Goal: Information Seeking & Learning: Check status

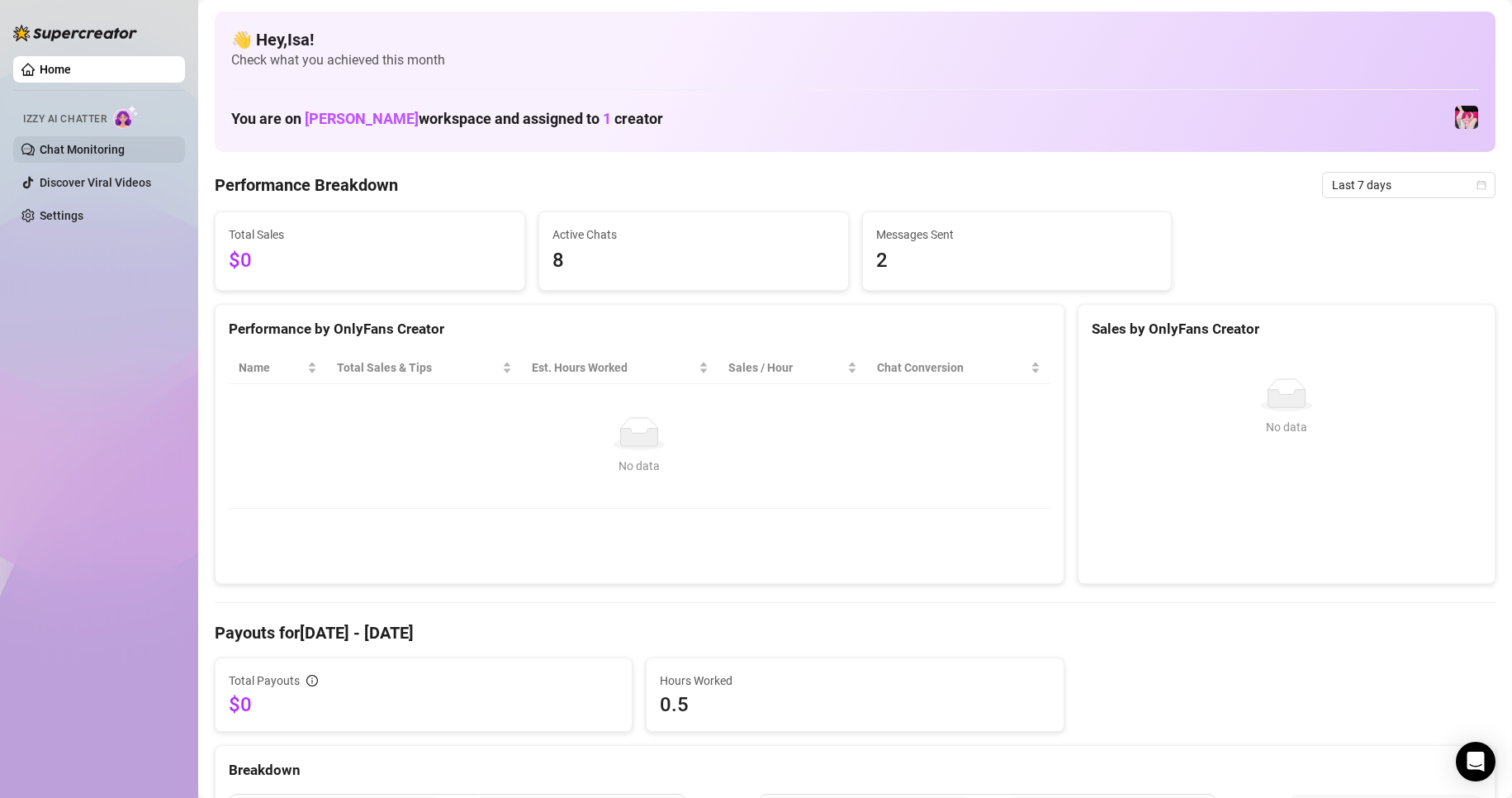
scroll to position [165, 0]
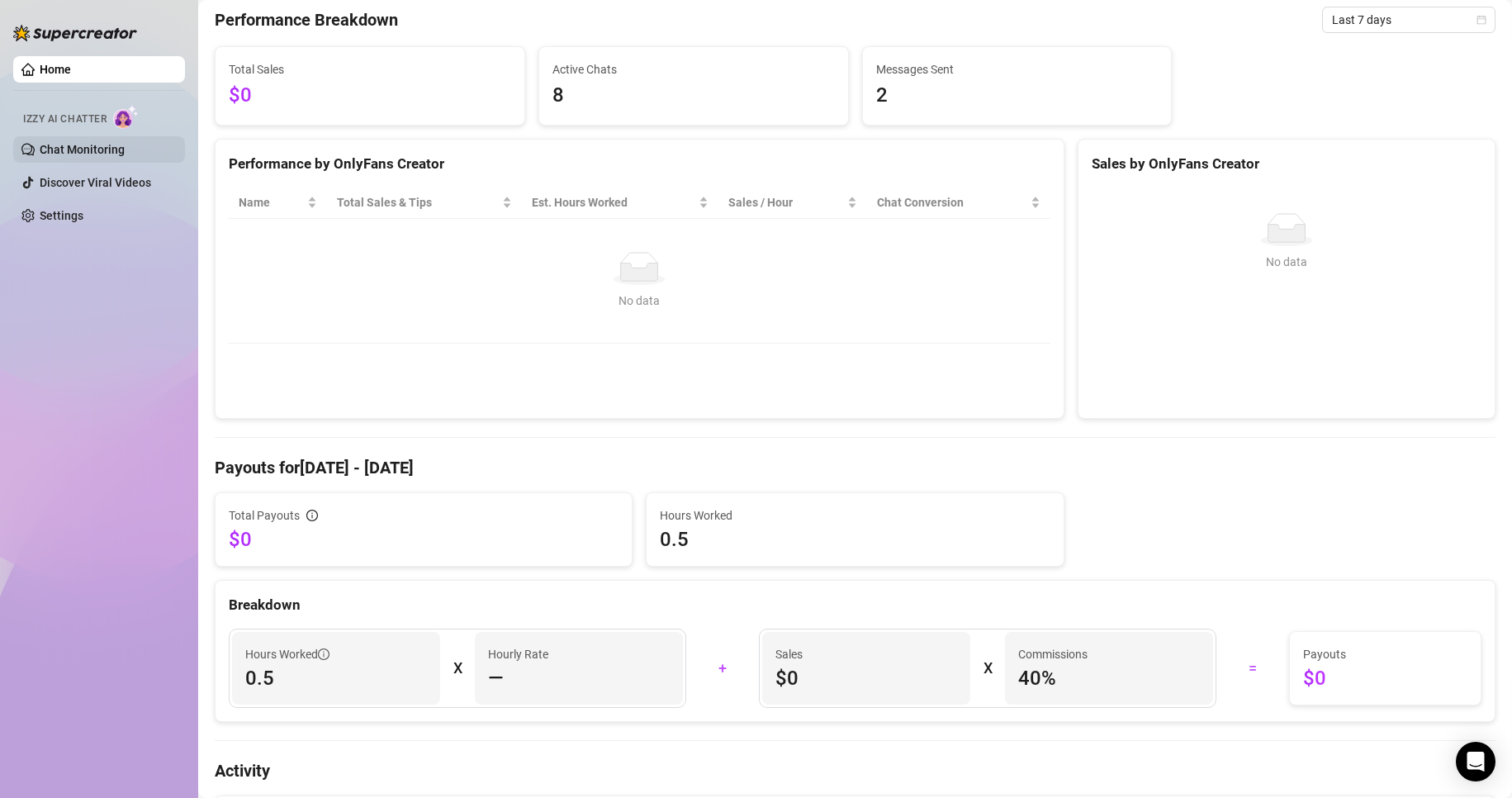
click at [82, 152] on link "Chat Monitoring" at bounding box center [82, 149] width 85 height 13
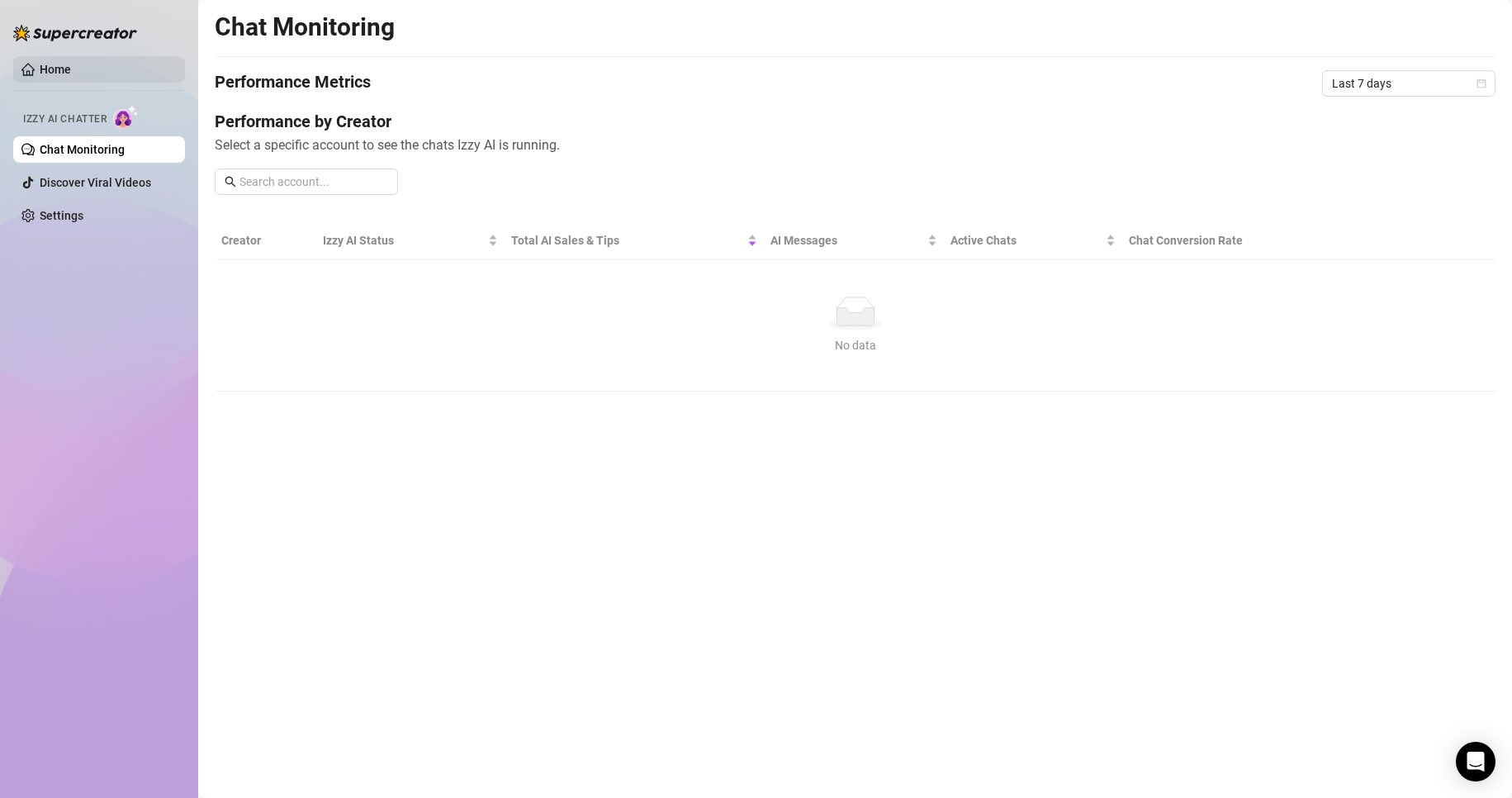
click at [70, 76] on link "Home" at bounding box center [56, 69] width 31 height 13
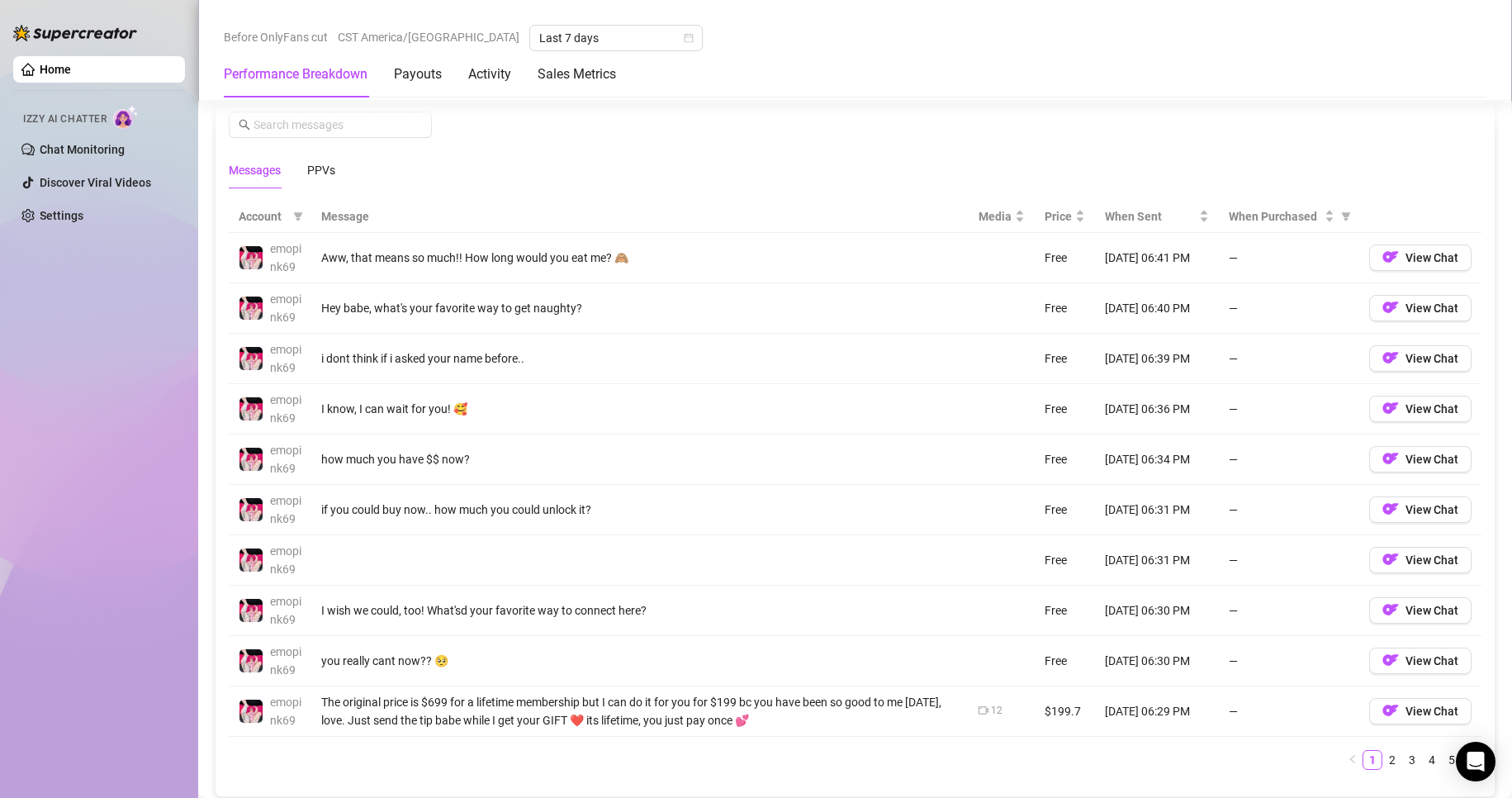
scroll to position [1322, 0]
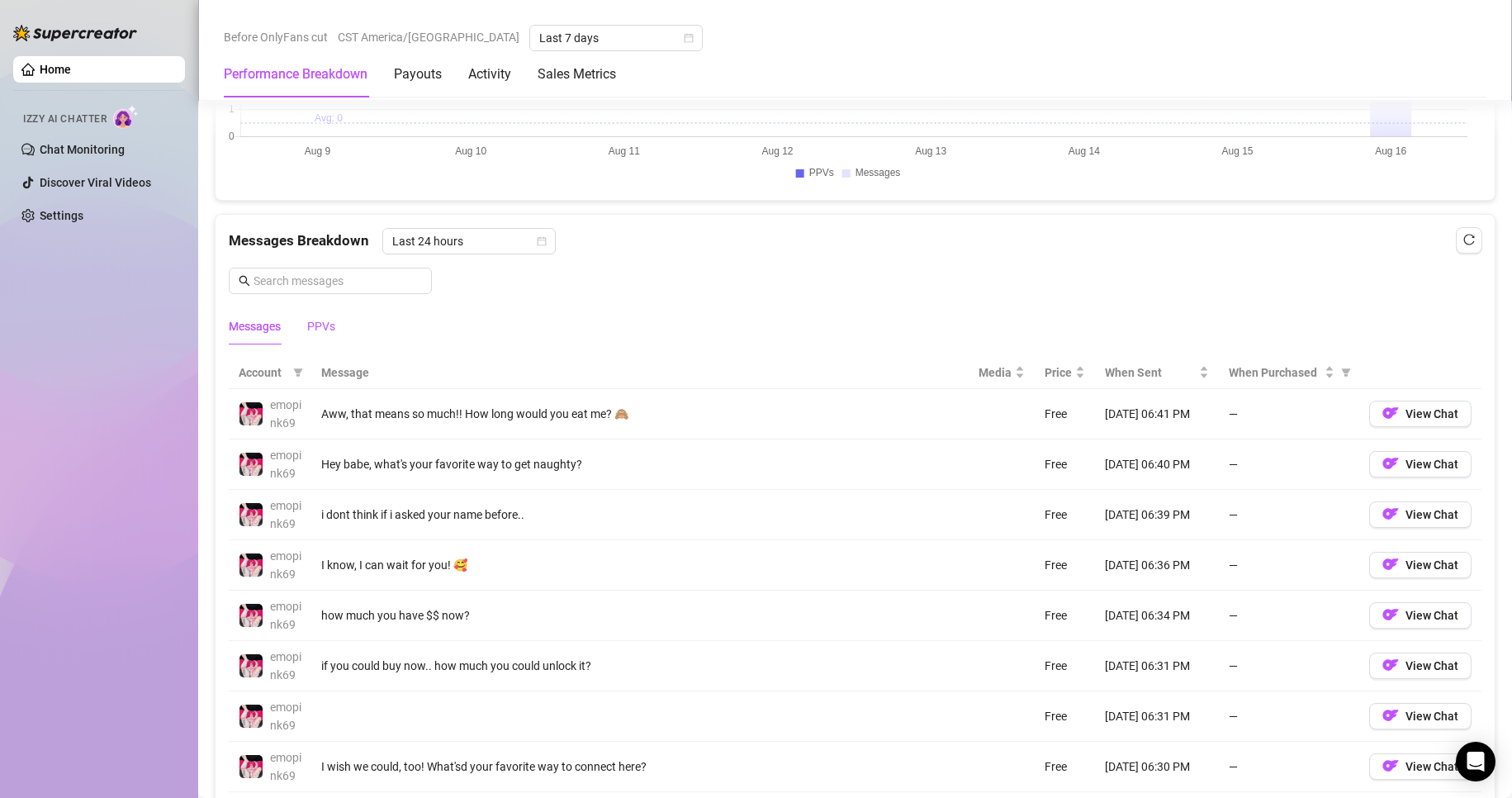
click at [329, 327] on div "PPVs" at bounding box center [321, 326] width 28 height 18
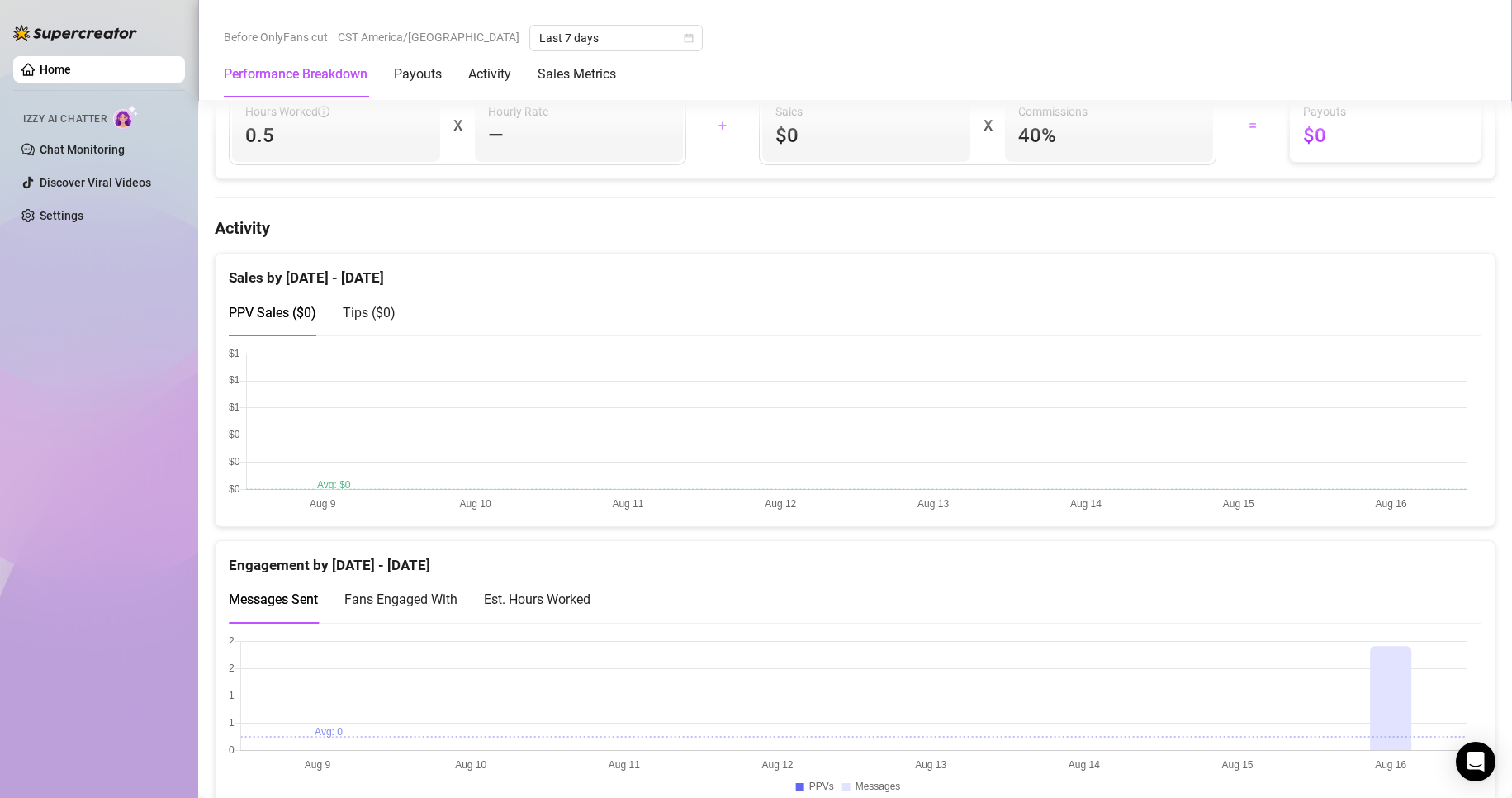
scroll to position [496, 0]
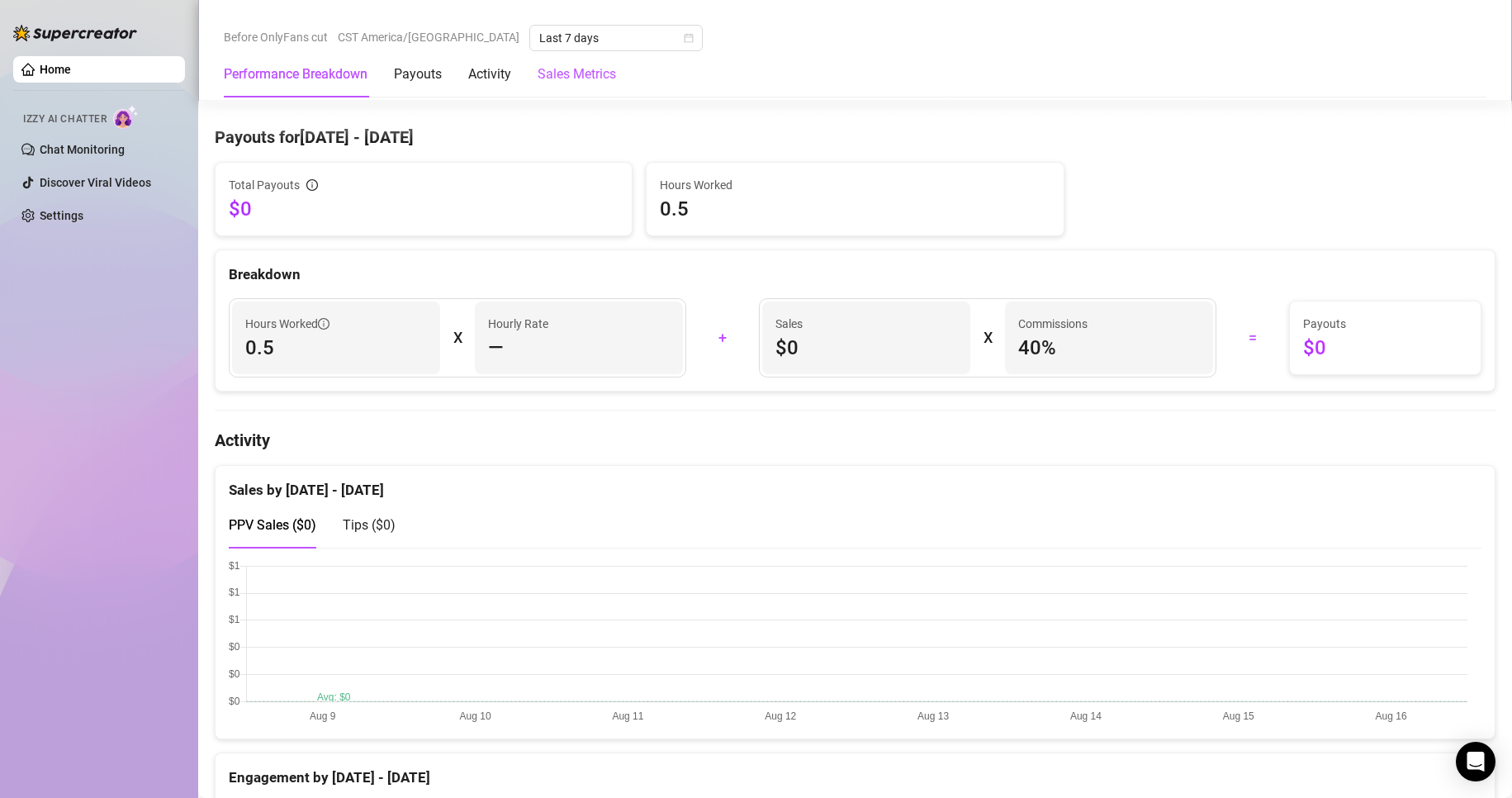
click at [599, 72] on Metrics "Sales Metrics" at bounding box center [576, 74] width 78 height 20
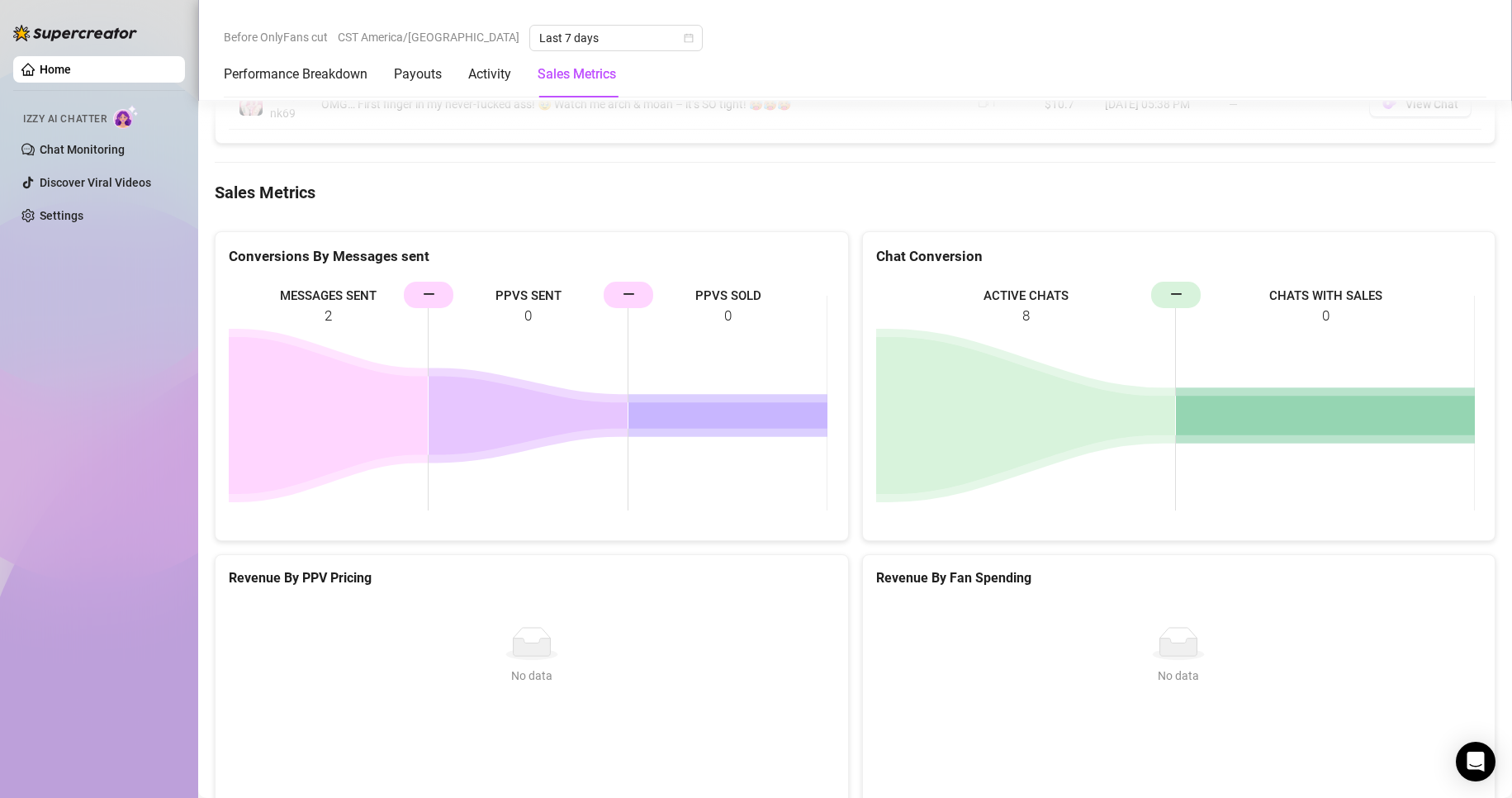
scroll to position [1854, 0]
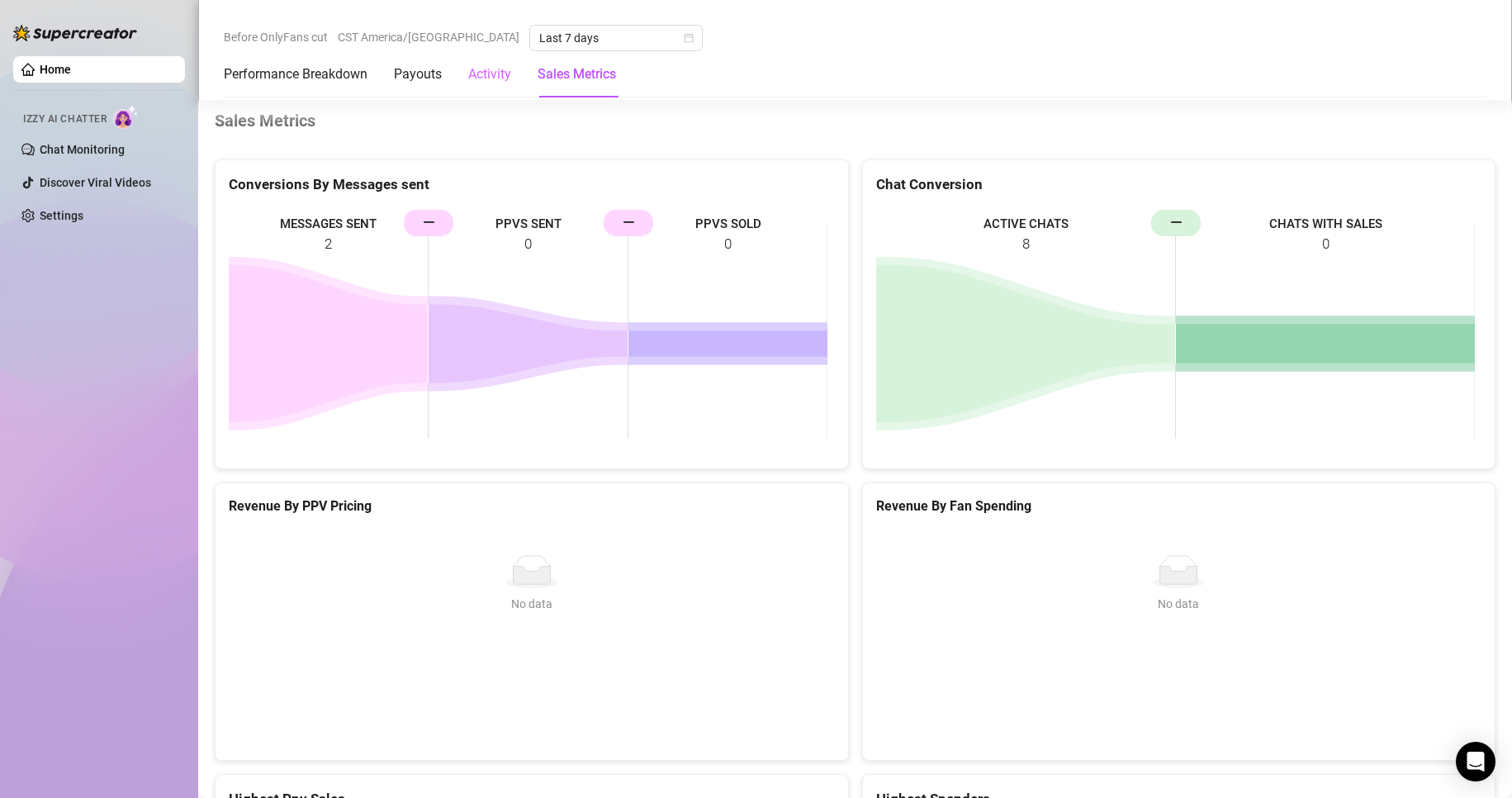
click at [483, 63] on div "Activity" at bounding box center [489, 74] width 43 height 46
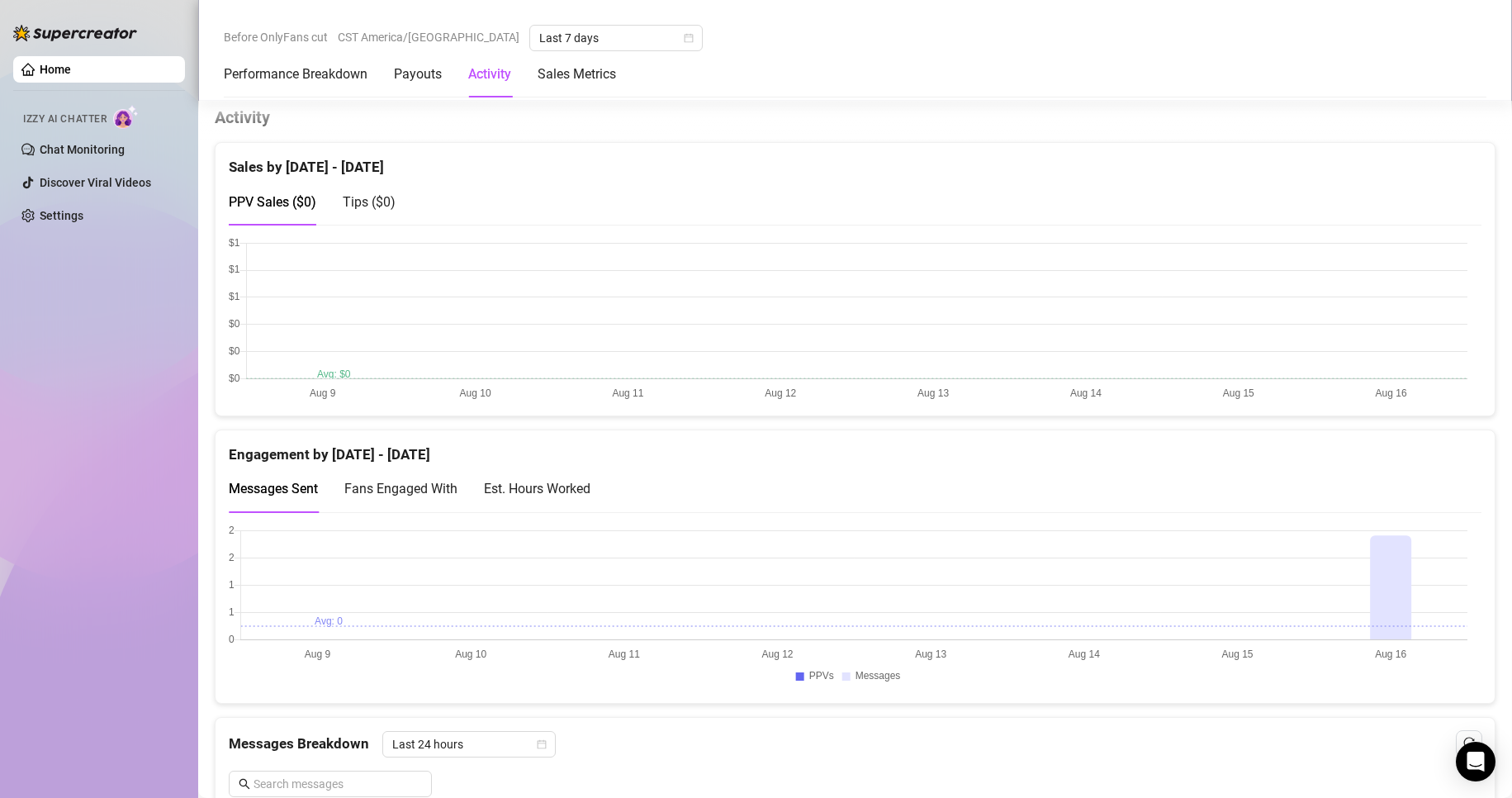
scroll to position [815, 0]
click at [83, 221] on link "Settings" at bounding box center [62, 215] width 43 height 13
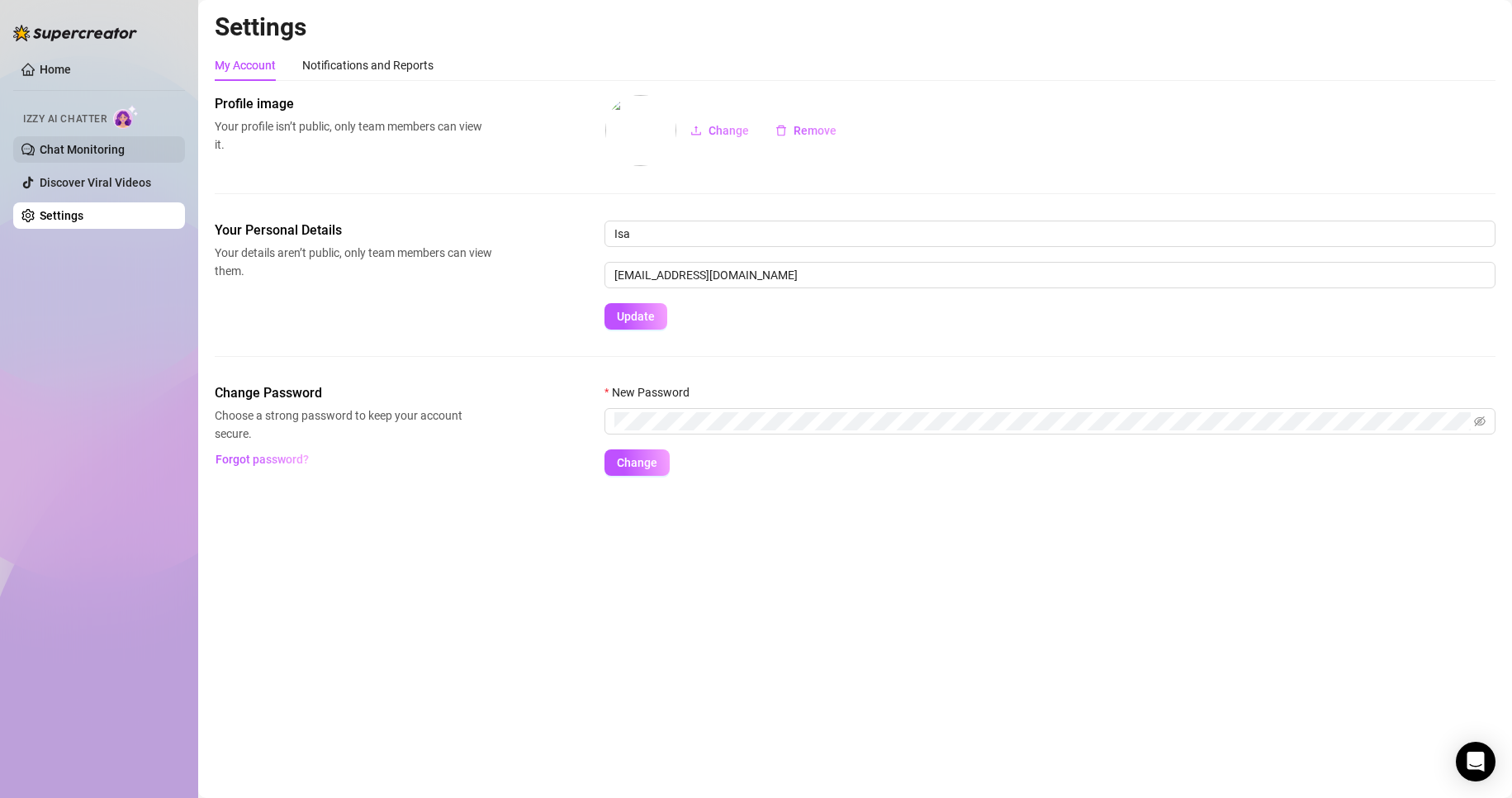
click at [55, 151] on link "Chat Monitoring" at bounding box center [82, 149] width 85 height 13
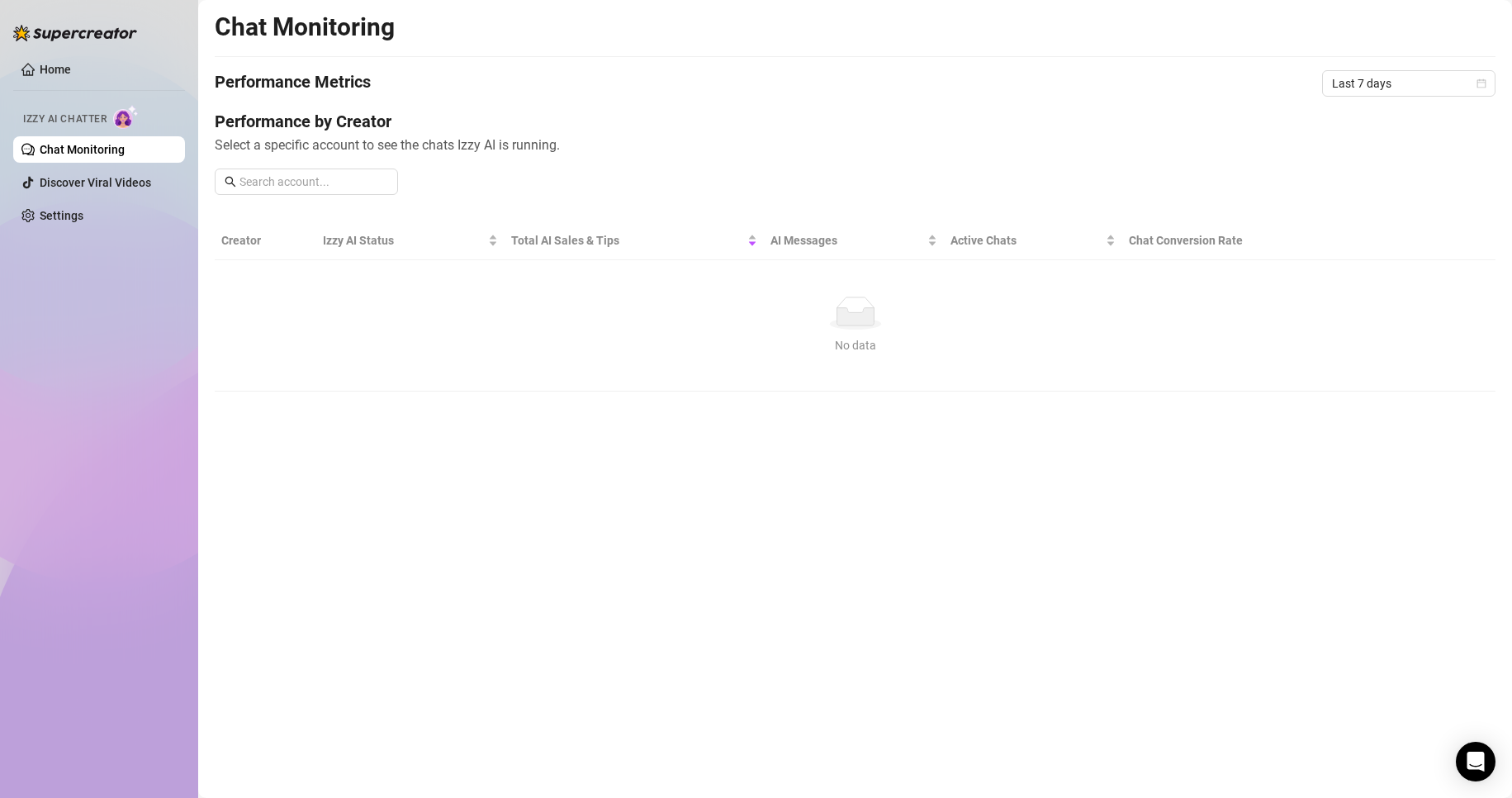
drag, startPoint x: 873, startPoint y: 797, endPoint x: 789, endPoint y: 740, distance: 101.5
click at [786, 753] on main "Chat Monitoring Performance Metrics Last 7 days Performance by Creator Select a…" at bounding box center [854, 399] width 1313 height 798
click at [40, 69] on link "Home" at bounding box center [56, 69] width 31 height 13
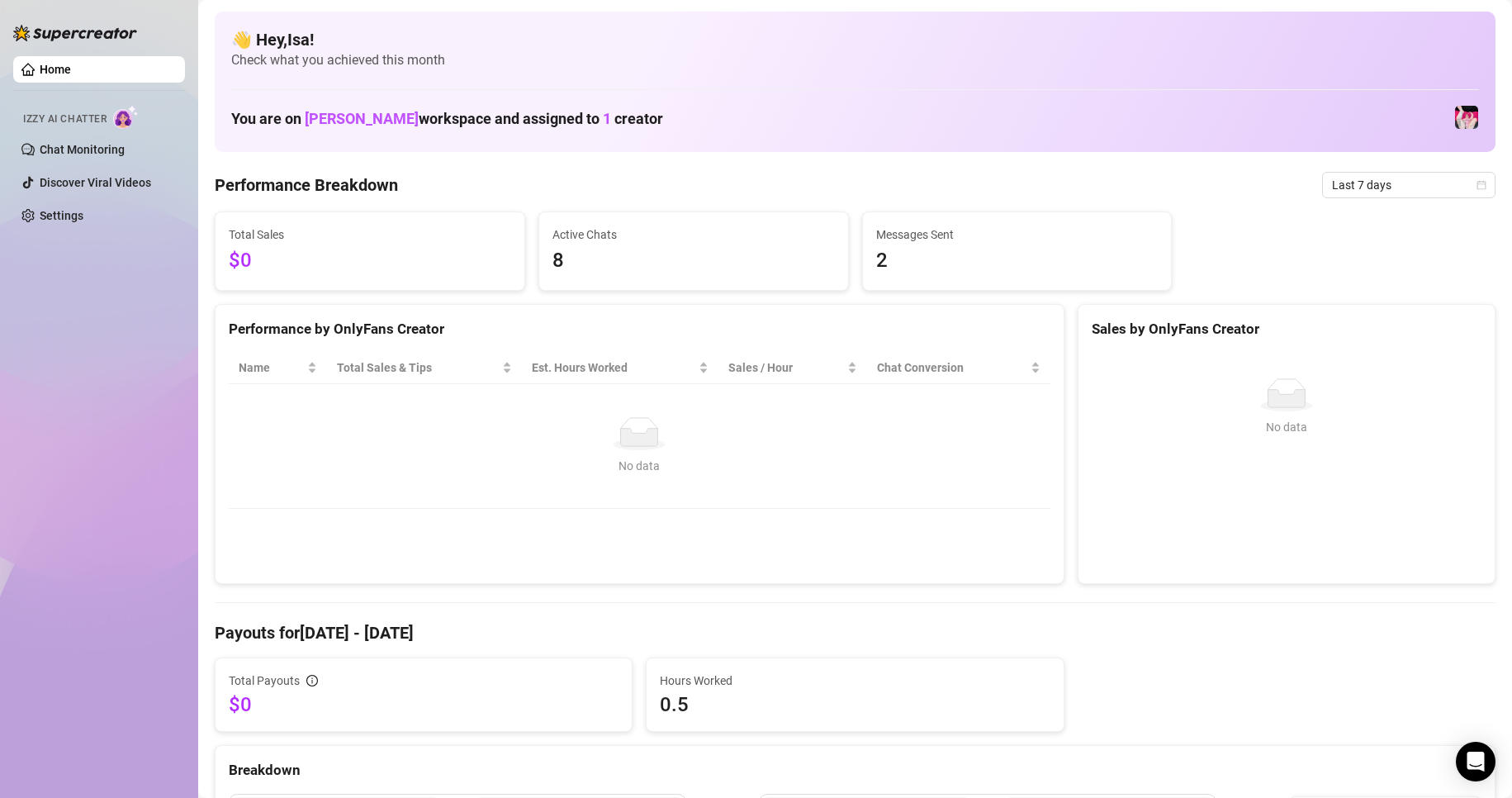
click at [559, 264] on span "8" at bounding box center [693, 261] width 282 height 31
click at [792, 415] on td "No data No data" at bounding box center [639, 446] width 821 height 125
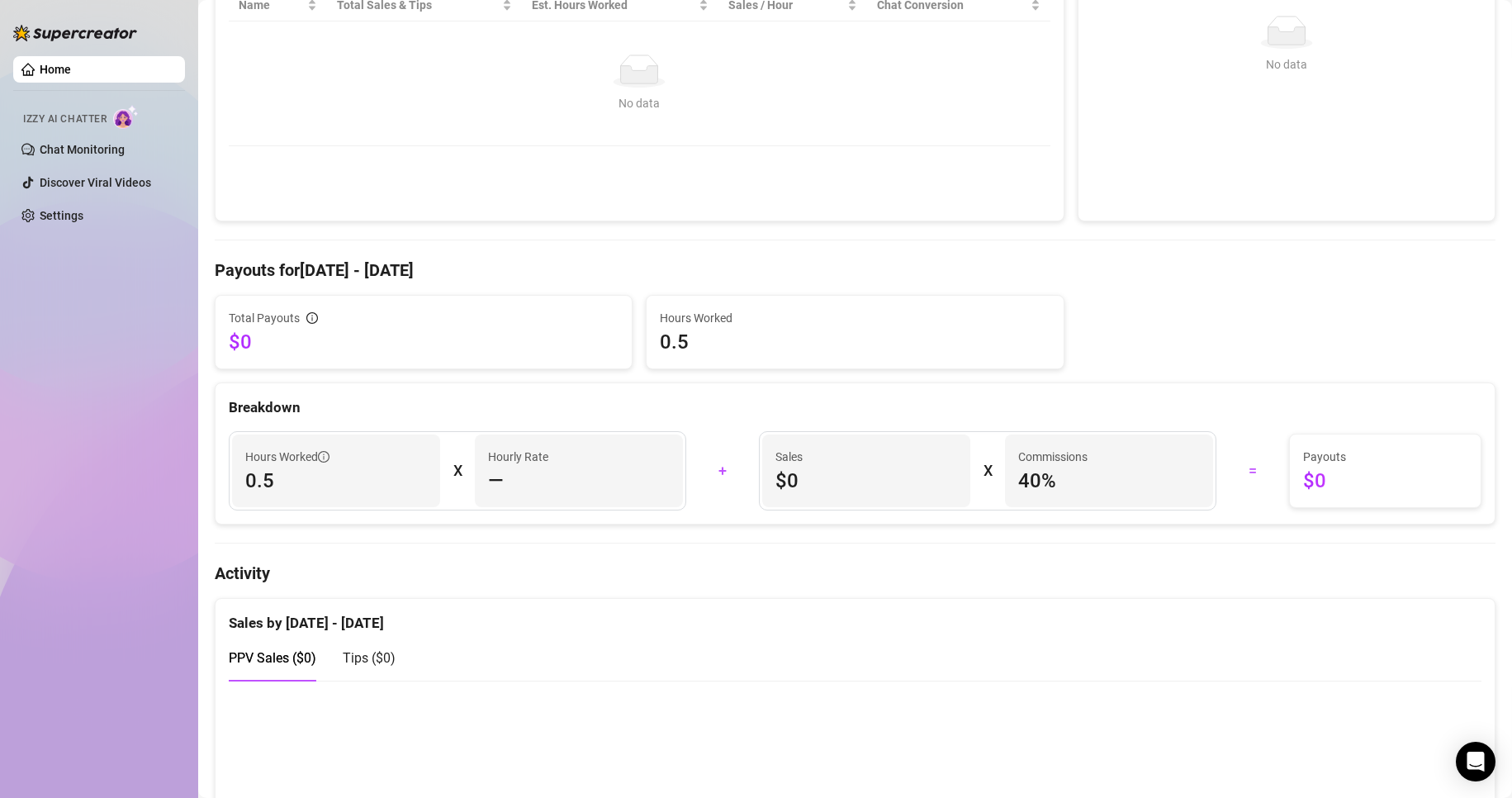
scroll to position [413, 0]
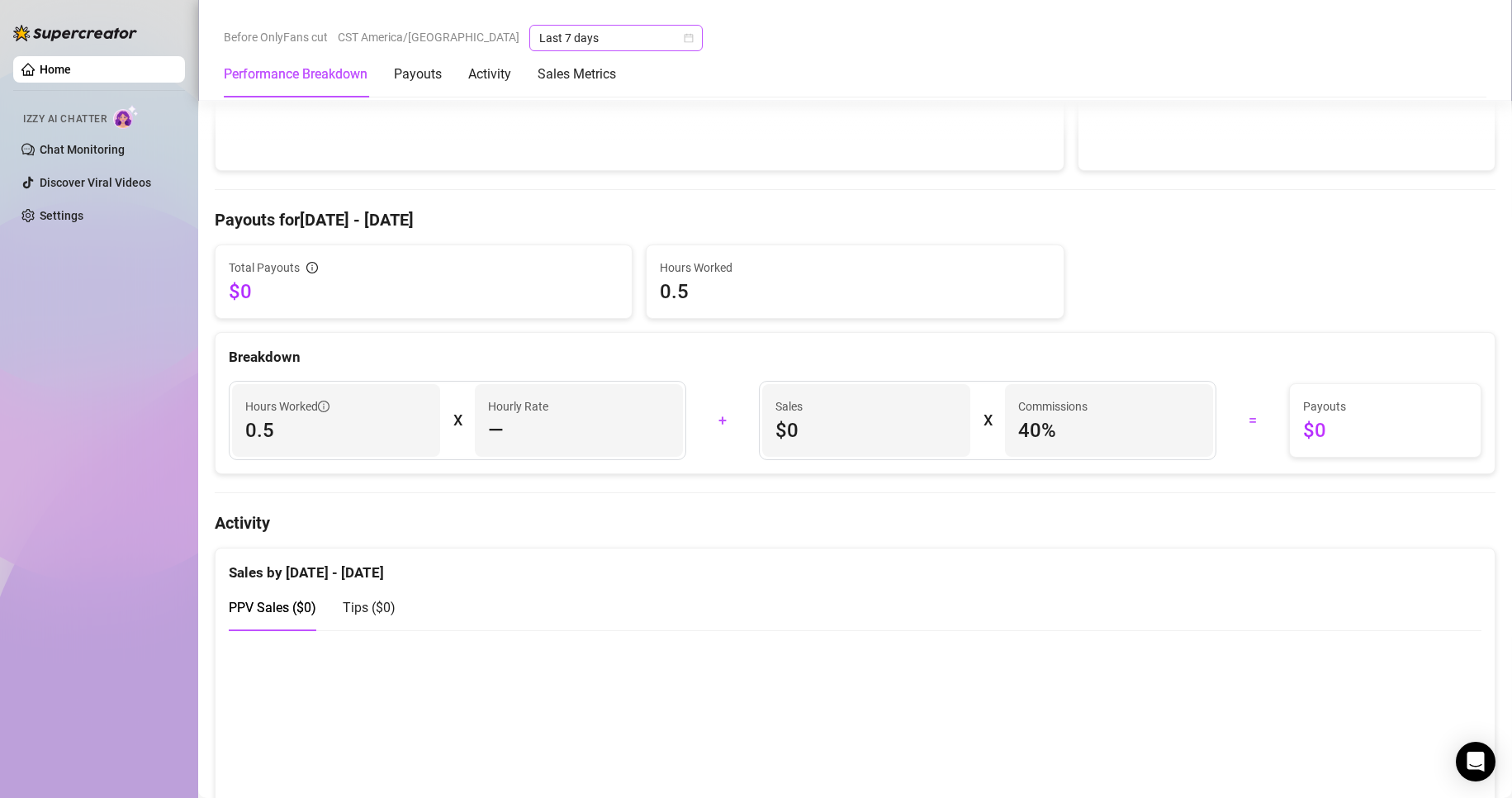
click at [539, 36] on span "Last 7 days" at bounding box center [615, 37] width 154 height 25
click at [519, 60] on div "Last 24 hours" at bounding box center [536, 71] width 167 height 26
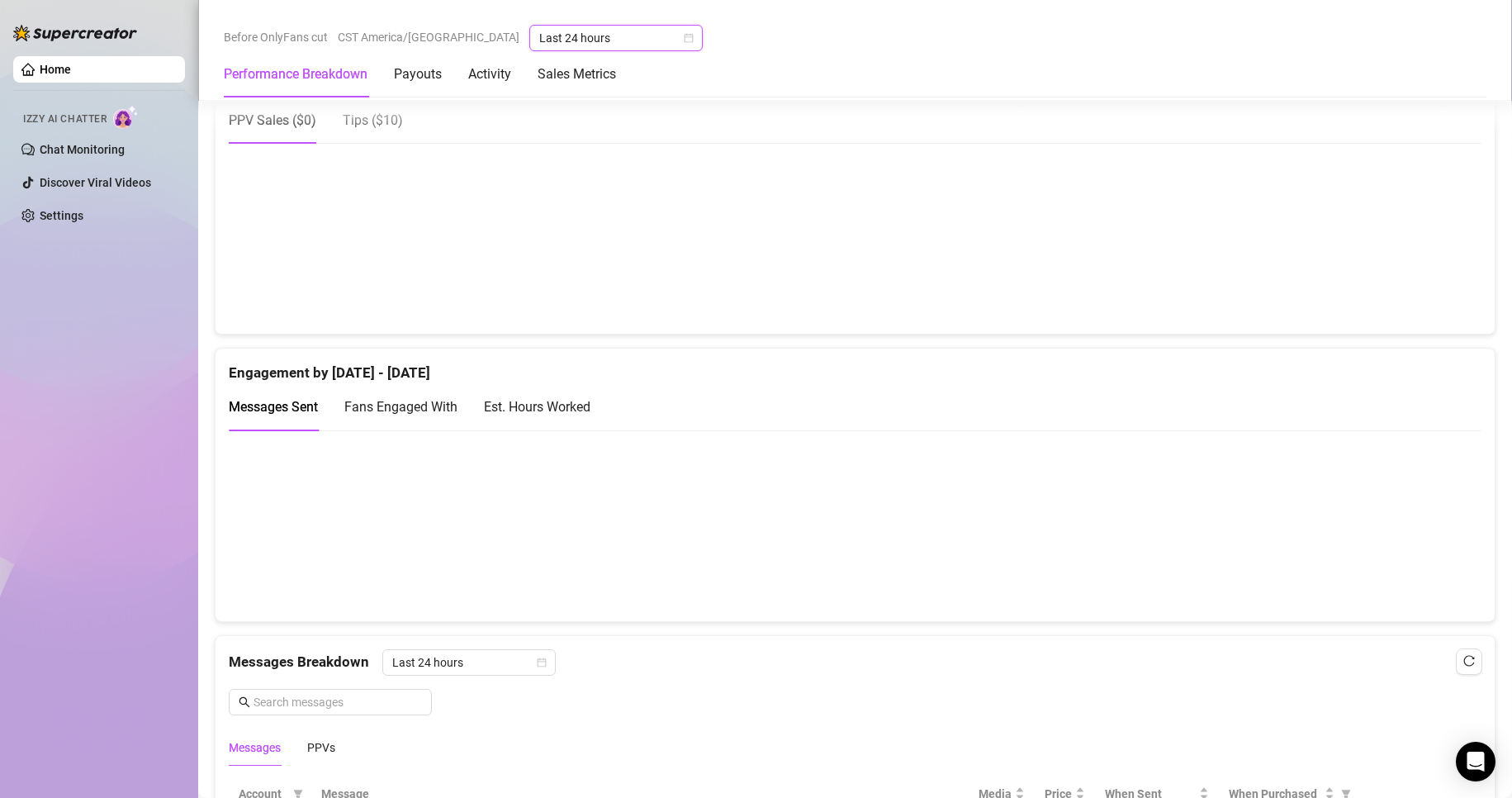
scroll to position [908, 0]
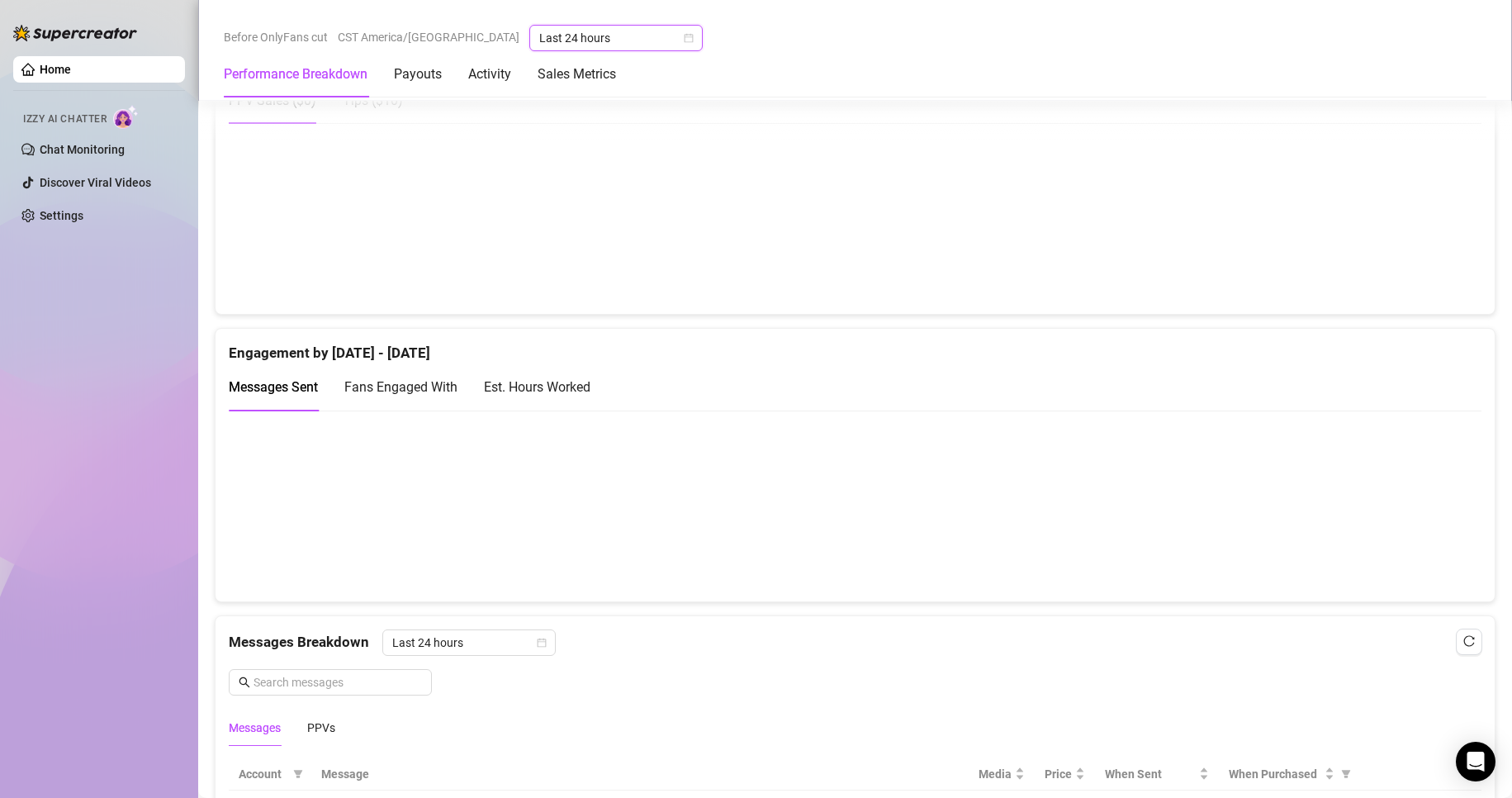
click at [1160, 498] on canvas at bounding box center [847, 505] width 1239 height 165
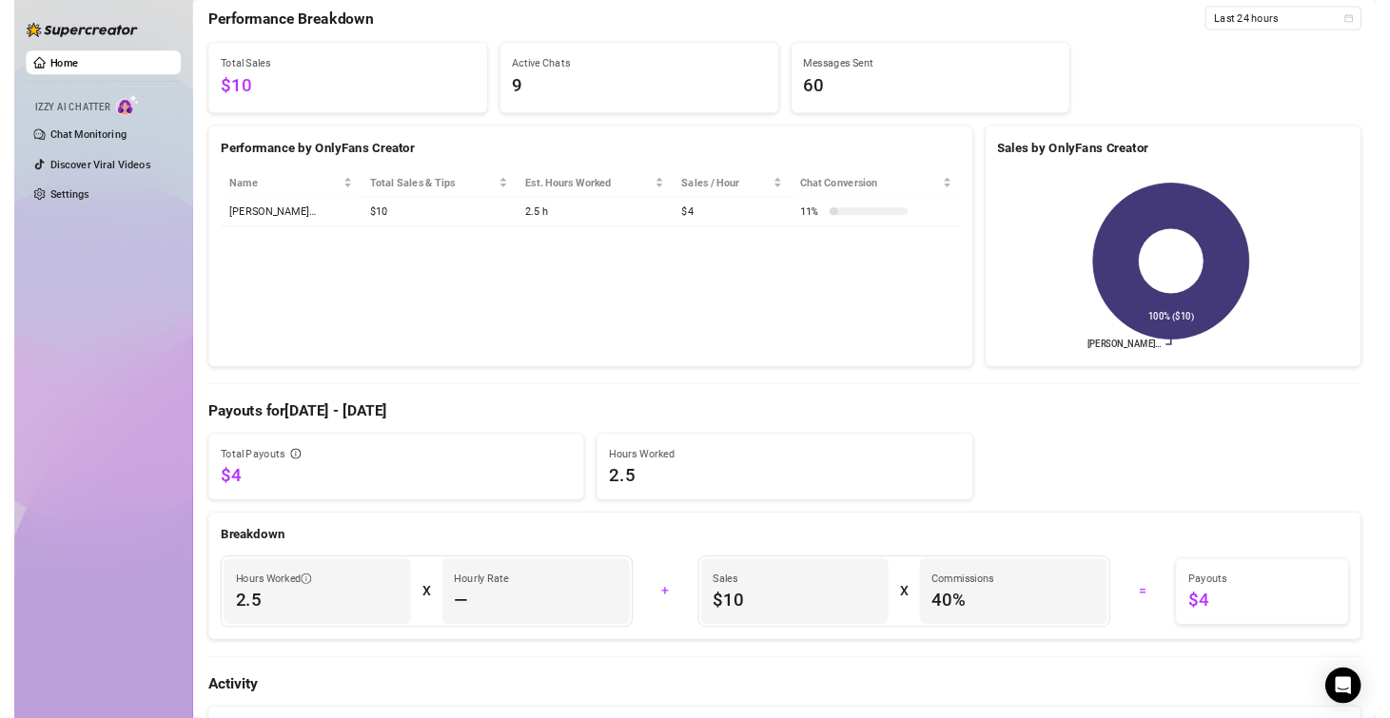
scroll to position [0, 0]
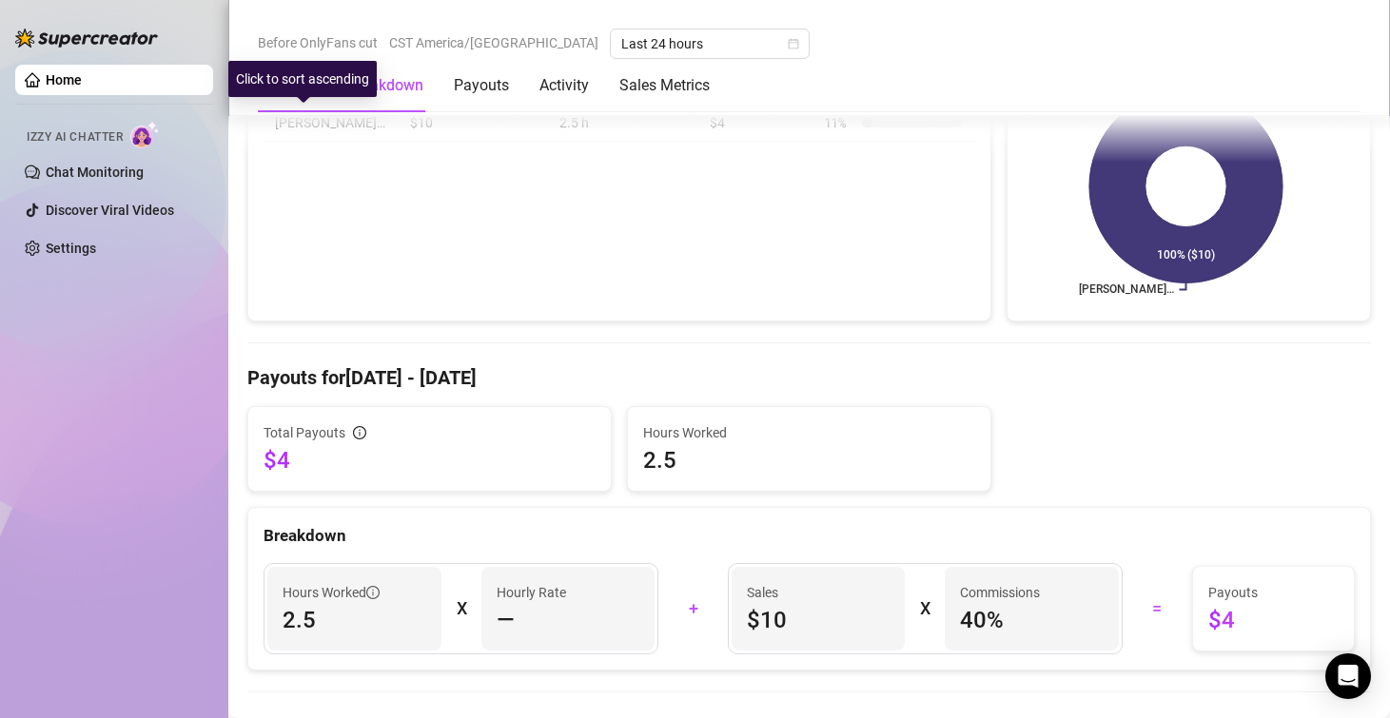
scroll to position [380, 0]
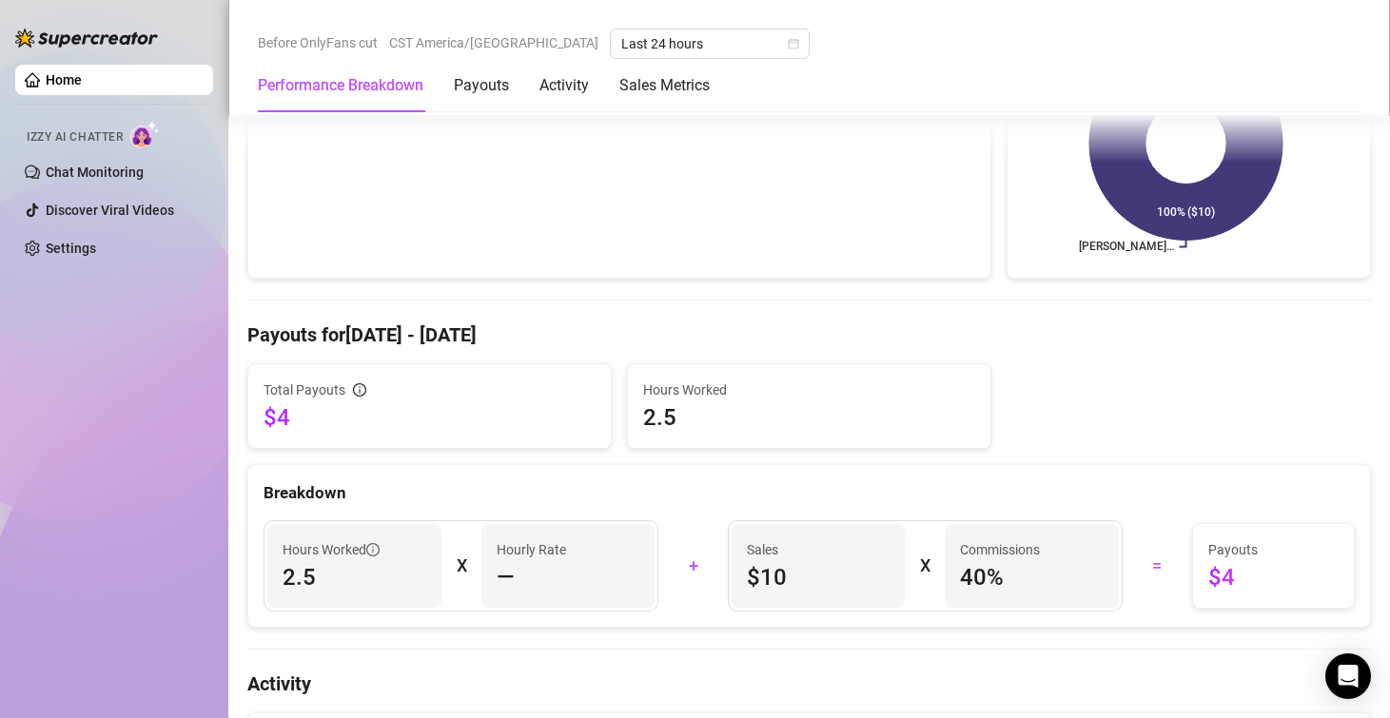
click at [969, 580] on span "40 %" at bounding box center [1032, 577] width 144 height 30
